Goal: Task Accomplishment & Management: Use online tool/utility

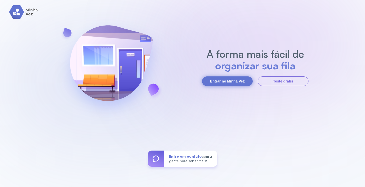
click at [240, 79] on button "Entrar no Minha Vez" at bounding box center [227, 82] width 51 height 10
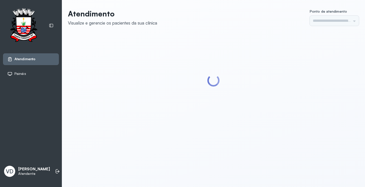
type input "*********"
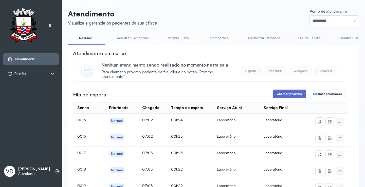
click at [285, 96] on button "Chamar próximo" at bounding box center [289, 94] width 33 height 9
click at [281, 97] on button "Chamar próximo" at bounding box center [289, 94] width 33 height 9
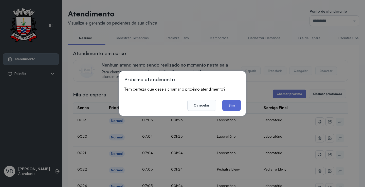
click at [227, 108] on button "Sim" at bounding box center [231, 105] width 19 height 11
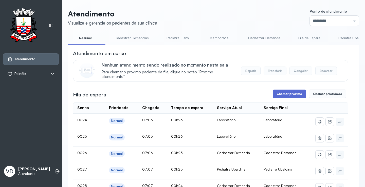
click at [290, 96] on button "Chamar próximo" at bounding box center [289, 94] width 33 height 9
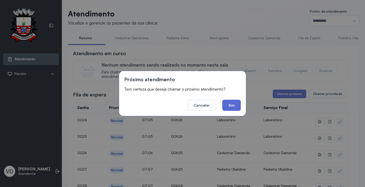
click at [225, 104] on button "Sim" at bounding box center [231, 105] width 19 height 11
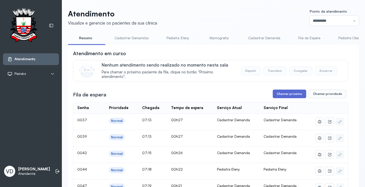
click at [291, 97] on button "Chamar próximo" at bounding box center [289, 94] width 33 height 9
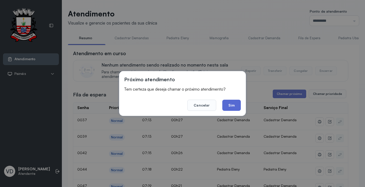
click at [236, 109] on button "Sim" at bounding box center [231, 105] width 19 height 11
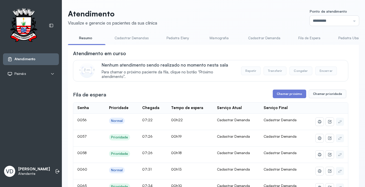
click at [46, 170] on div "VD Valeria De Almeida Jatoba Atendente" at bounding box center [31, 171] width 56 height 15
click at [55, 169] on icon at bounding box center [57, 171] width 5 height 5
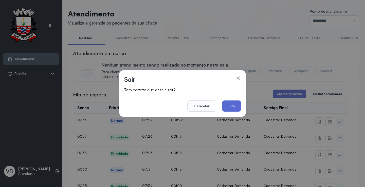
click at [236, 107] on button "Sim" at bounding box center [231, 106] width 19 height 11
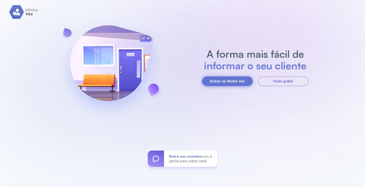
click at [231, 83] on button "Entrar no Minha Vez" at bounding box center [227, 82] width 51 height 10
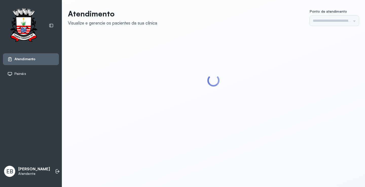
type input "*********"
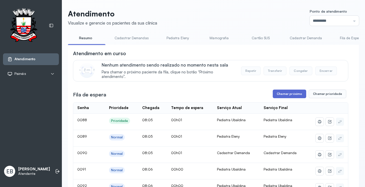
click at [289, 98] on button "Chamar próximo" at bounding box center [289, 94] width 33 height 9
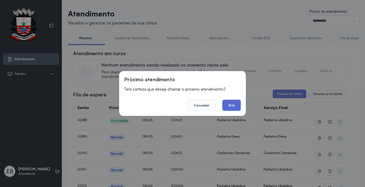
click at [236, 107] on button "Sim" at bounding box center [231, 105] width 19 height 11
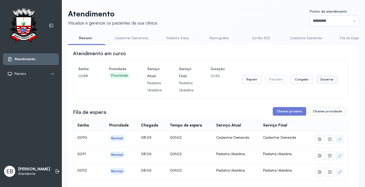
click at [321, 80] on button "Encerrar" at bounding box center [327, 79] width 22 height 9
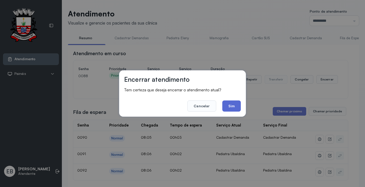
click at [233, 105] on button "Sim" at bounding box center [231, 106] width 19 height 11
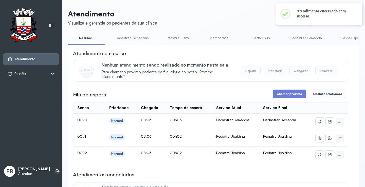
click at [283, 111] on div "Serviço Final" at bounding box center [282, 108] width 39 height 5
click at [283, 95] on button "Chamar próximo" at bounding box center [289, 94] width 33 height 9
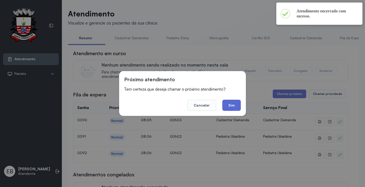
click at [237, 104] on button "Sim" at bounding box center [231, 105] width 19 height 11
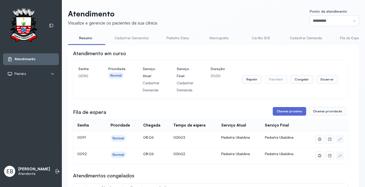
click at [291, 112] on button "Chamar próximo" at bounding box center [289, 111] width 33 height 9
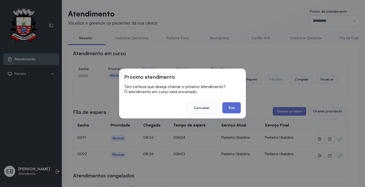
click at [236, 112] on button "Sim" at bounding box center [231, 107] width 19 height 11
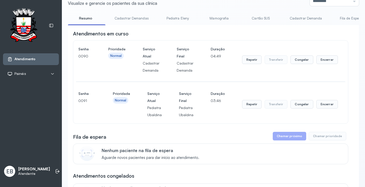
scroll to position [25, 0]
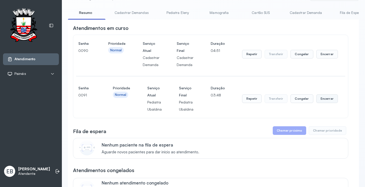
click at [326, 99] on button "Encerrar" at bounding box center [327, 99] width 22 height 9
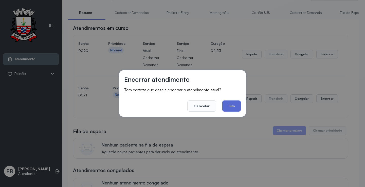
click at [237, 104] on button "Sim" at bounding box center [231, 106] width 19 height 11
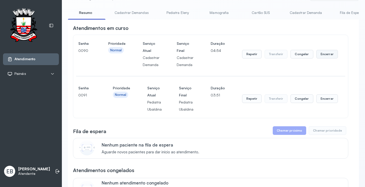
click at [321, 52] on button "Encerrar" at bounding box center [327, 54] width 22 height 9
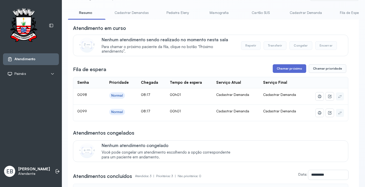
scroll to position [0, 0]
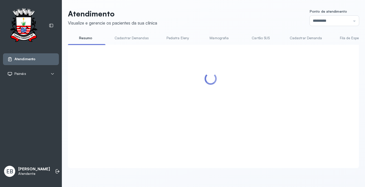
click at [294, 70] on div at bounding box center [210, 100] width 275 height 101
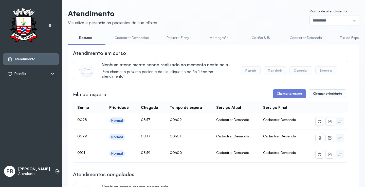
scroll to position [25, 0]
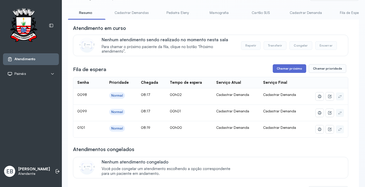
click at [292, 67] on button "Chamar próximo" at bounding box center [289, 68] width 33 height 9
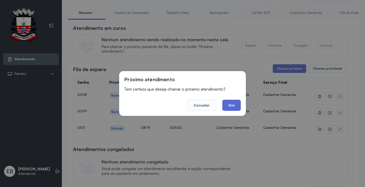
click at [231, 106] on button "Sim" at bounding box center [231, 105] width 19 height 11
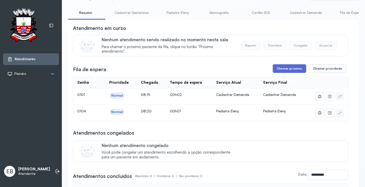
click at [289, 70] on button "Chamar próximo" at bounding box center [289, 68] width 33 height 9
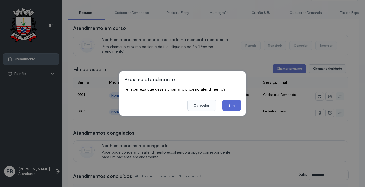
click at [235, 105] on button "Sim" at bounding box center [231, 105] width 19 height 11
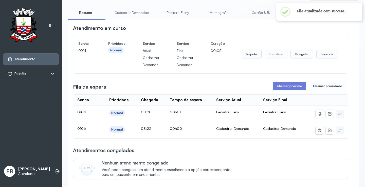
scroll to position [0, 0]
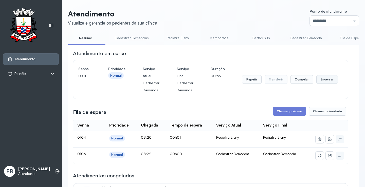
click at [319, 83] on button "Encerrar" at bounding box center [327, 79] width 22 height 9
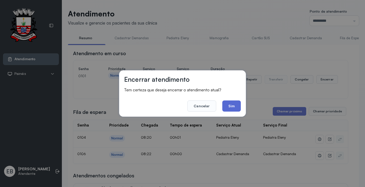
click at [237, 106] on button "Sim" at bounding box center [231, 106] width 19 height 11
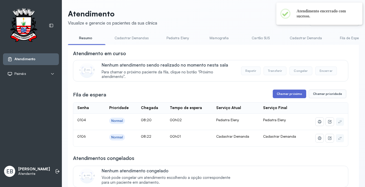
click at [285, 97] on button "Chamar próximo" at bounding box center [289, 94] width 33 height 9
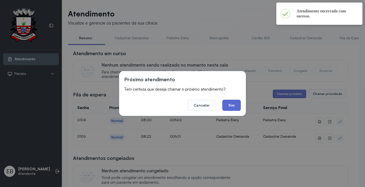
click at [232, 106] on button "Sim" at bounding box center [231, 105] width 19 height 11
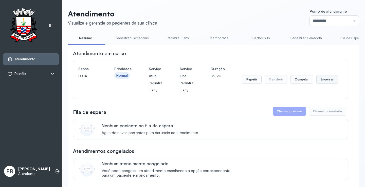
click at [326, 81] on button "Encerrar" at bounding box center [327, 79] width 22 height 9
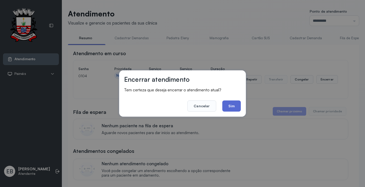
click at [233, 104] on button "Sim" at bounding box center [231, 106] width 19 height 11
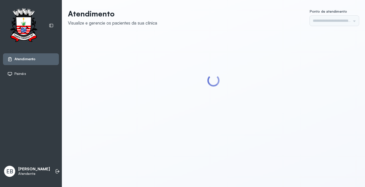
type input "*********"
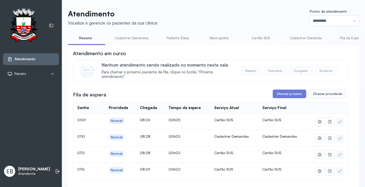
click at [132, 39] on link "Cadastrar Demandas" at bounding box center [132, 38] width 44 height 8
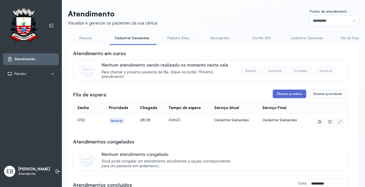
click at [286, 93] on button "Chamar próximo" at bounding box center [289, 94] width 33 height 9
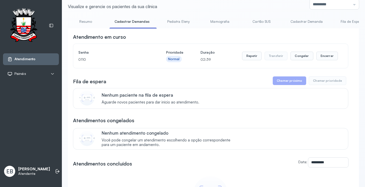
scroll to position [25, 0]
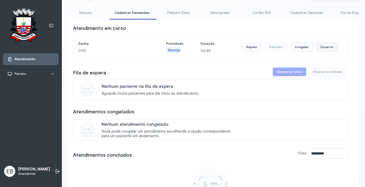
click at [321, 49] on button "Encerrar" at bounding box center [327, 47] width 22 height 9
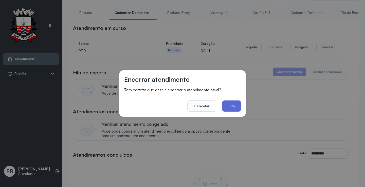
click at [235, 106] on button "Sim" at bounding box center [231, 106] width 19 height 11
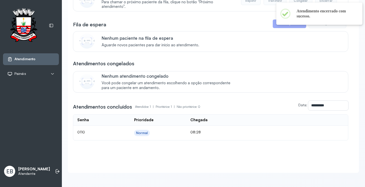
scroll to position [0, 0]
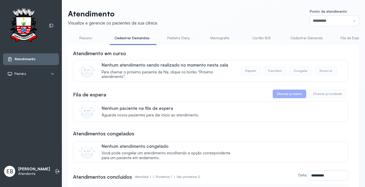
click at [88, 39] on link "Resumo" at bounding box center [85, 38] width 35 height 8
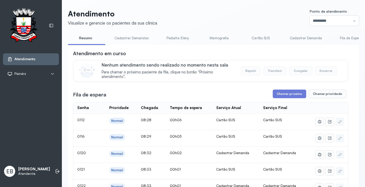
click at [135, 38] on link "Cadastrar Demandas" at bounding box center [132, 38] width 44 height 8
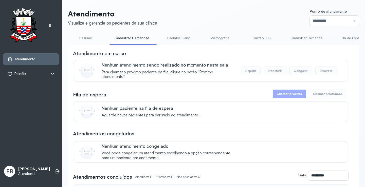
click at [297, 37] on link "Cadastrar Demanda" at bounding box center [306, 38] width 43 height 8
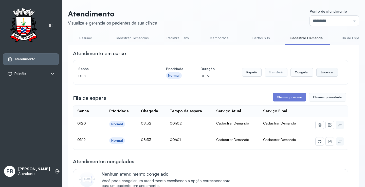
click at [320, 73] on button "Encerrar" at bounding box center [327, 72] width 22 height 9
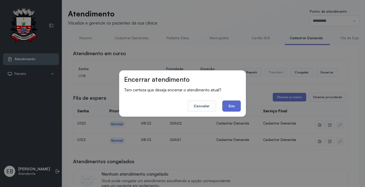
click at [230, 106] on button "Sim" at bounding box center [231, 106] width 19 height 11
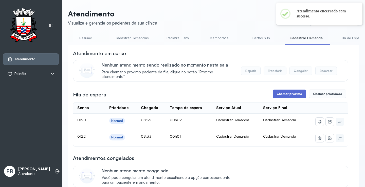
click at [283, 96] on button "Chamar próximo" at bounding box center [289, 94] width 33 height 9
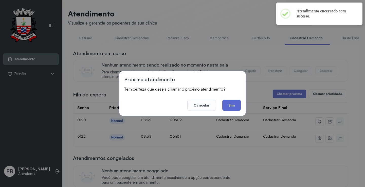
click at [233, 107] on button "Sim" at bounding box center [231, 105] width 19 height 11
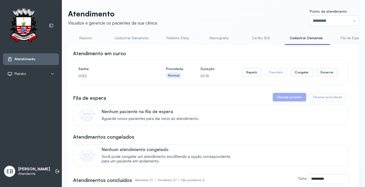
click at [86, 38] on link "Resumo" at bounding box center [85, 38] width 35 height 8
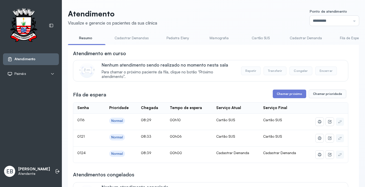
click at [125, 38] on link "Cadastrar Demandas" at bounding box center [132, 38] width 44 height 8
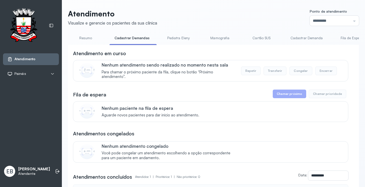
click at [300, 37] on link "Cadastrar Demanda" at bounding box center [306, 38] width 43 height 8
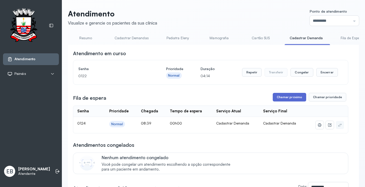
click at [283, 96] on button "Chamar próximo" at bounding box center [289, 97] width 33 height 9
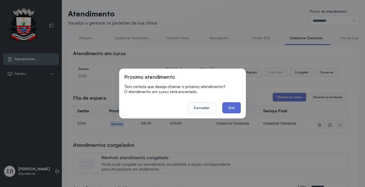
click at [237, 106] on button "Sim" at bounding box center [231, 107] width 19 height 11
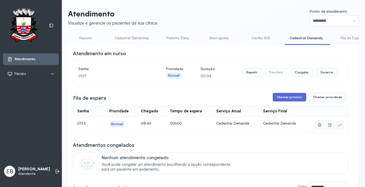
click at [280, 98] on button "Chamar próximo" at bounding box center [289, 97] width 33 height 9
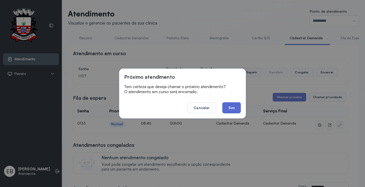
click at [228, 109] on button "Sim" at bounding box center [231, 107] width 19 height 11
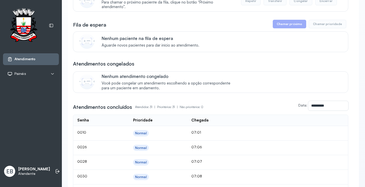
scroll to position [25, 0]
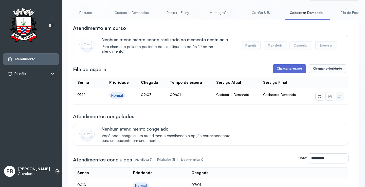
click at [291, 70] on button "Chamar próximo" at bounding box center [289, 68] width 33 height 9
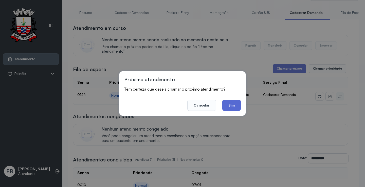
click at [233, 106] on button "Sim" at bounding box center [231, 105] width 19 height 11
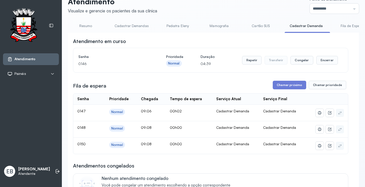
scroll to position [0, 0]
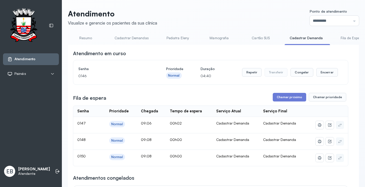
click at [90, 38] on link "Resumo" at bounding box center [85, 38] width 35 height 8
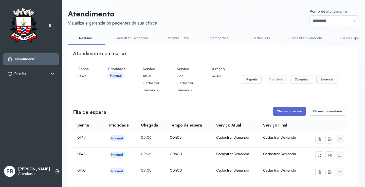
click at [289, 114] on button "Chamar próximo" at bounding box center [289, 111] width 33 height 9
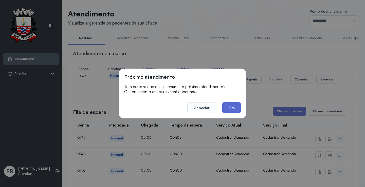
click at [229, 110] on button "Sim" at bounding box center [231, 107] width 19 height 11
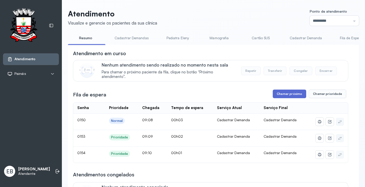
click at [285, 94] on button "Chamar próximo" at bounding box center [289, 94] width 33 height 9
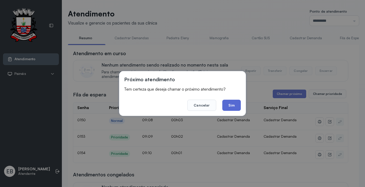
click at [228, 105] on button "Sim" at bounding box center [231, 105] width 19 height 11
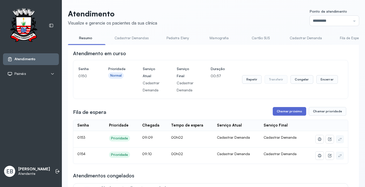
click at [294, 115] on button "Chamar próximo" at bounding box center [289, 111] width 33 height 9
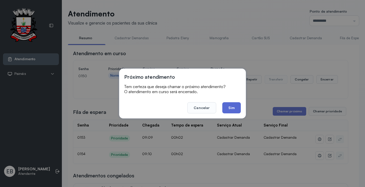
click at [236, 109] on button "Sim" at bounding box center [231, 107] width 19 height 11
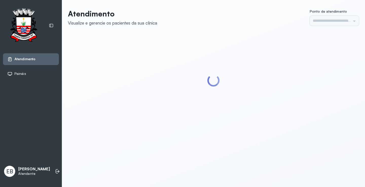
type input "*********"
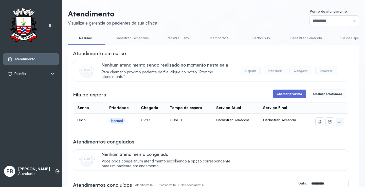
click at [284, 92] on button "Chamar próximo" at bounding box center [289, 94] width 33 height 9
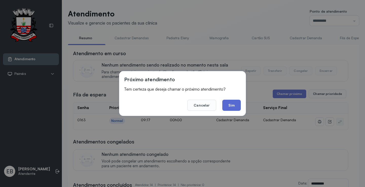
click at [228, 106] on button "Sim" at bounding box center [231, 105] width 19 height 11
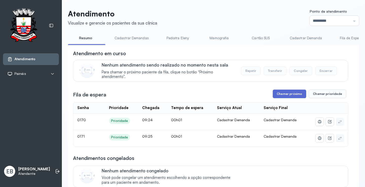
click at [292, 93] on button "Chamar próximo" at bounding box center [289, 94] width 33 height 9
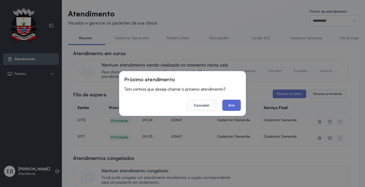
click at [233, 104] on button "Sim" at bounding box center [231, 105] width 19 height 11
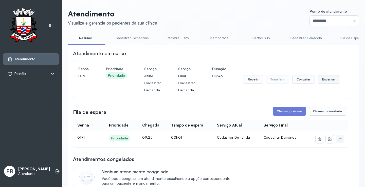
click at [319, 81] on button "Encerrar" at bounding box center [329, 79] width 22 height 9
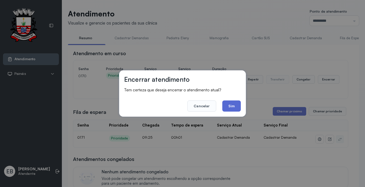
click at [230, 107] on button "Sim" at bounding box center [231, 106] width 19 height 11
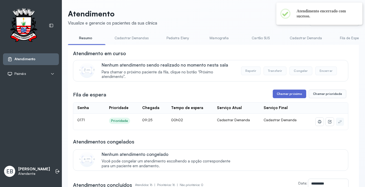
click at [291, 97] on button "Chamar próximo" at bounding box center [289, 94] width 33 height 9
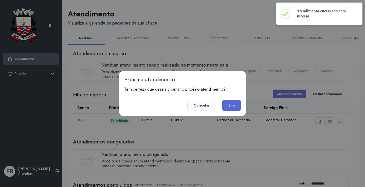
click at [233, 107] on button "Sim" at bounding box center [231, 105] width 19 height 11
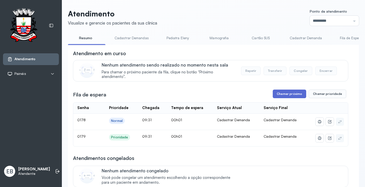
click at [292, 97] on button "Chamar próximo" at bounding box center [289, 94] width 33 height 9
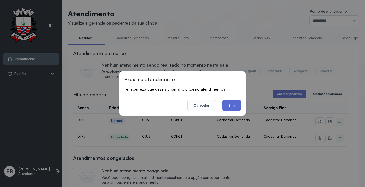
click at [237, 105] on button "Sim" at bounding box center [231, 105] width 19 height 11
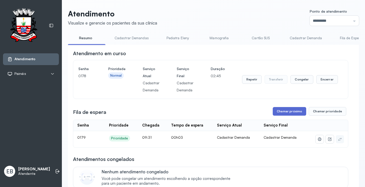
click at [289, 115] on button "Chamar próximo" at bounding box center [289, 111] width 33 height 9
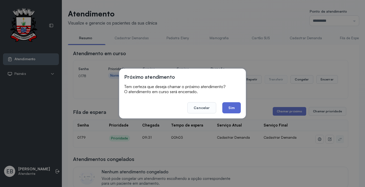
click at [235, 110] on button "Sim" at bounding box center [231, 107] width 19 height 11
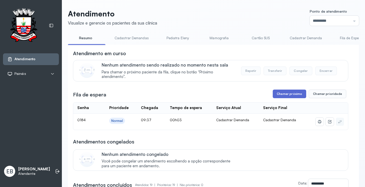
click at [291, 95] on button "Chamar próximo" at bounding box center [289, 94] width 33 height 9
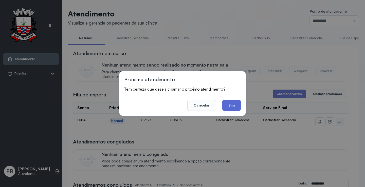
click at [237, 105] on button "Sim" at bounding box center [231, 105] width 19 height 11
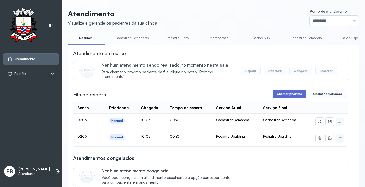
click at [288, 94] on button "Chamar próximo" at bounding box center [289, 94] width 33 height 9
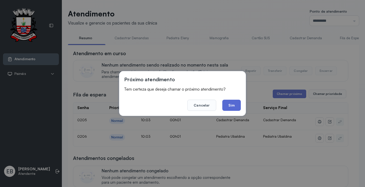
click at [235, 104] on button "Sim" at bounding box center [231, 105] width 19 height 11
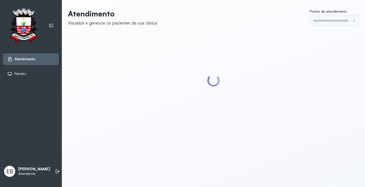
type input "*********"
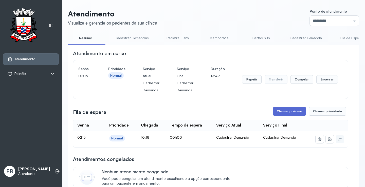
click at [284, 112] on button "Chamar próximo" at bounding box center [289, 111] width 33 height 9
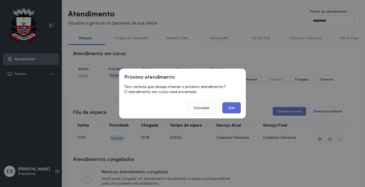
click at [234, 111] on button "Sim" at bounding box center [231, 107] width 19 height 11
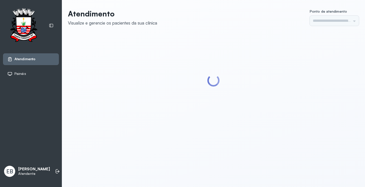
type input "*********"
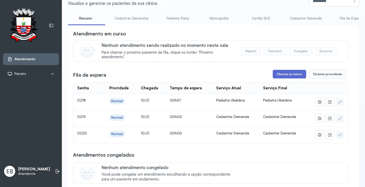
scroll to position [25, 0]
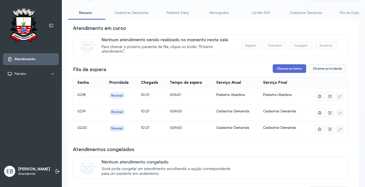
click at [292, 69] on button "Chamar próximo" at bounding box center [289, 68] width 33 height 9
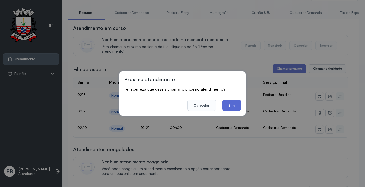
click at [227, 103] on button "Sim" at bounding box center [231, 105] width 19 height 11
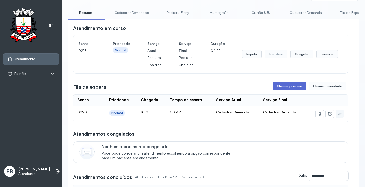
click at [282, 87] on button "Chamar próximo" at bounding box center [289, 86] width 33 height 9
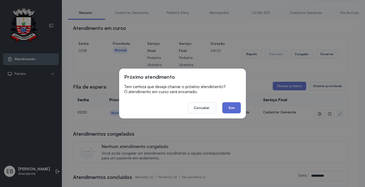
click at [232, 110] on button "Sim" at bounding box center [231, 107] width 19 height 11
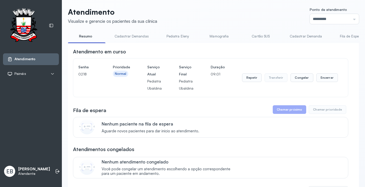
scroll to position [0, 0]
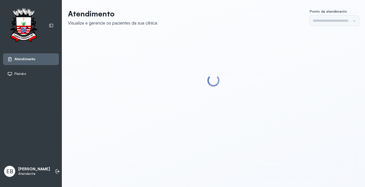
type input "*********"
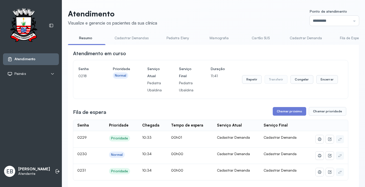
scroll to position [51, 0]
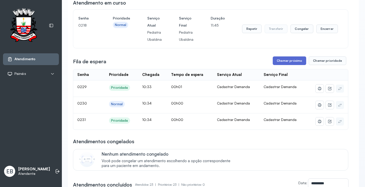
click at [291, 60] on button "Chamar próximo" at bounding box center [289, 61] width 33 height 9
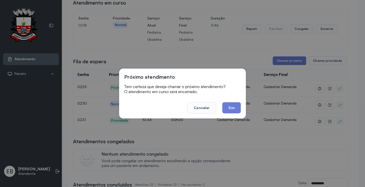
drag, startPoint x: 232, startPoint y: 107, endPoint x: 235, endPoint y: 106, distance: 2.7
click at [232, 106] on button "Sim" at bounding box center [231, 107] width 19 height 11
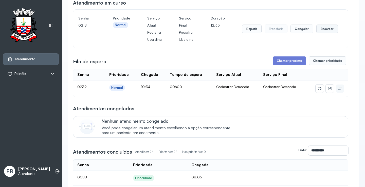
click at [322, 31] on button "Encerrar" at bounding box center [327, 29] width 22 height 9
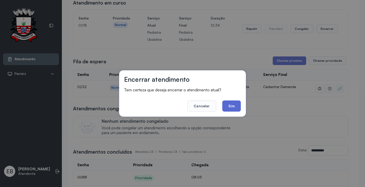
click at [234, 107] on button "Sim" at bounding box center [231, 106] width 19 height 11
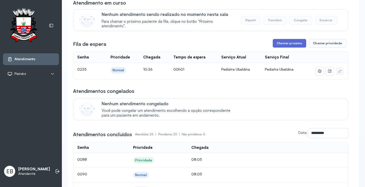
click at [282, 43] on button "Chamar próximo" at bounding box center [289, 43] width 33 height 9
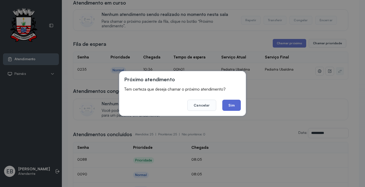
click at [230, 104] on button "Sim" at bounding box center [231, 105] width 19 height 11
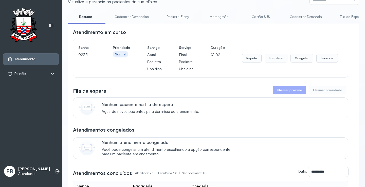
scroll to position [0, 0]
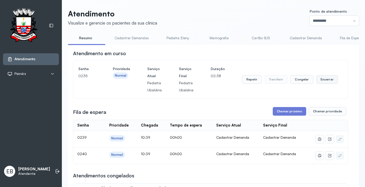
click at [323, 83] on button "Encerrar" at bounding box center [327, 79] width 22 height 9
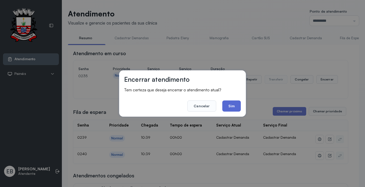
click at [238, 105] on button "Sim" at bounding box center [231, 106] width 19 height 11
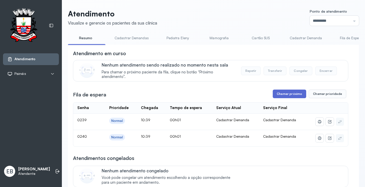
click at [287, 98] on button "Chamar próximo" at bounding box center [289, 94] width 33 height 9
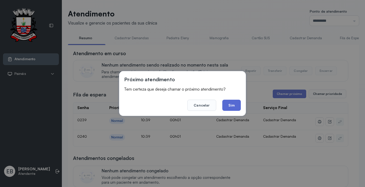
click at [234, 108] on button "Sim" at bounding box center [231, 105] width 19 height 11
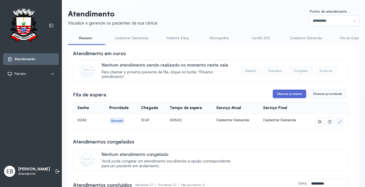
click at [291, 94] on button "Chamar próximo" at bounding box center [289, 94] width 33 height 9
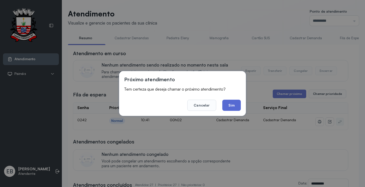
click at [237, 106] on button "Sim" at bounding box center [231, 105] width 19 height 11
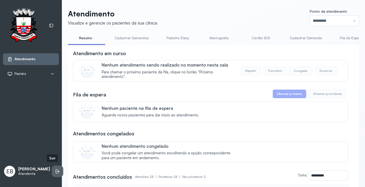
click at [55, 169] on icon at bounding box center [57, 171] width 5 height 5
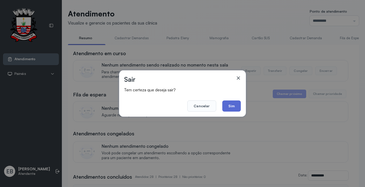
click at [230, 106] on button "Sim" at bounding box center [231, 106] width 19 height 11
